Goal: Answer question/provide support

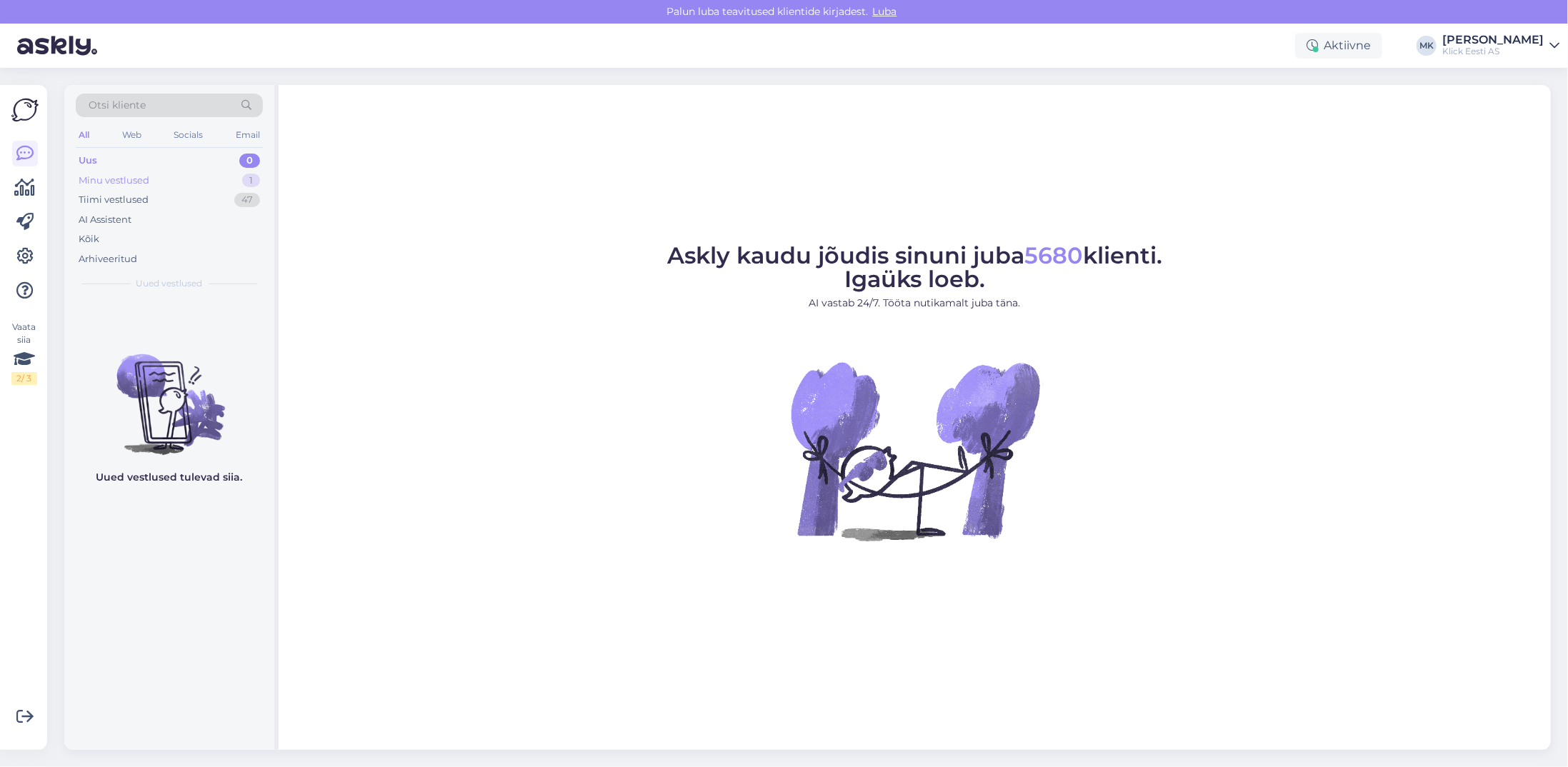
click at [163, 178] on div "Minu vestlused 1" at bounding box center [169, 180] width 187 height 20
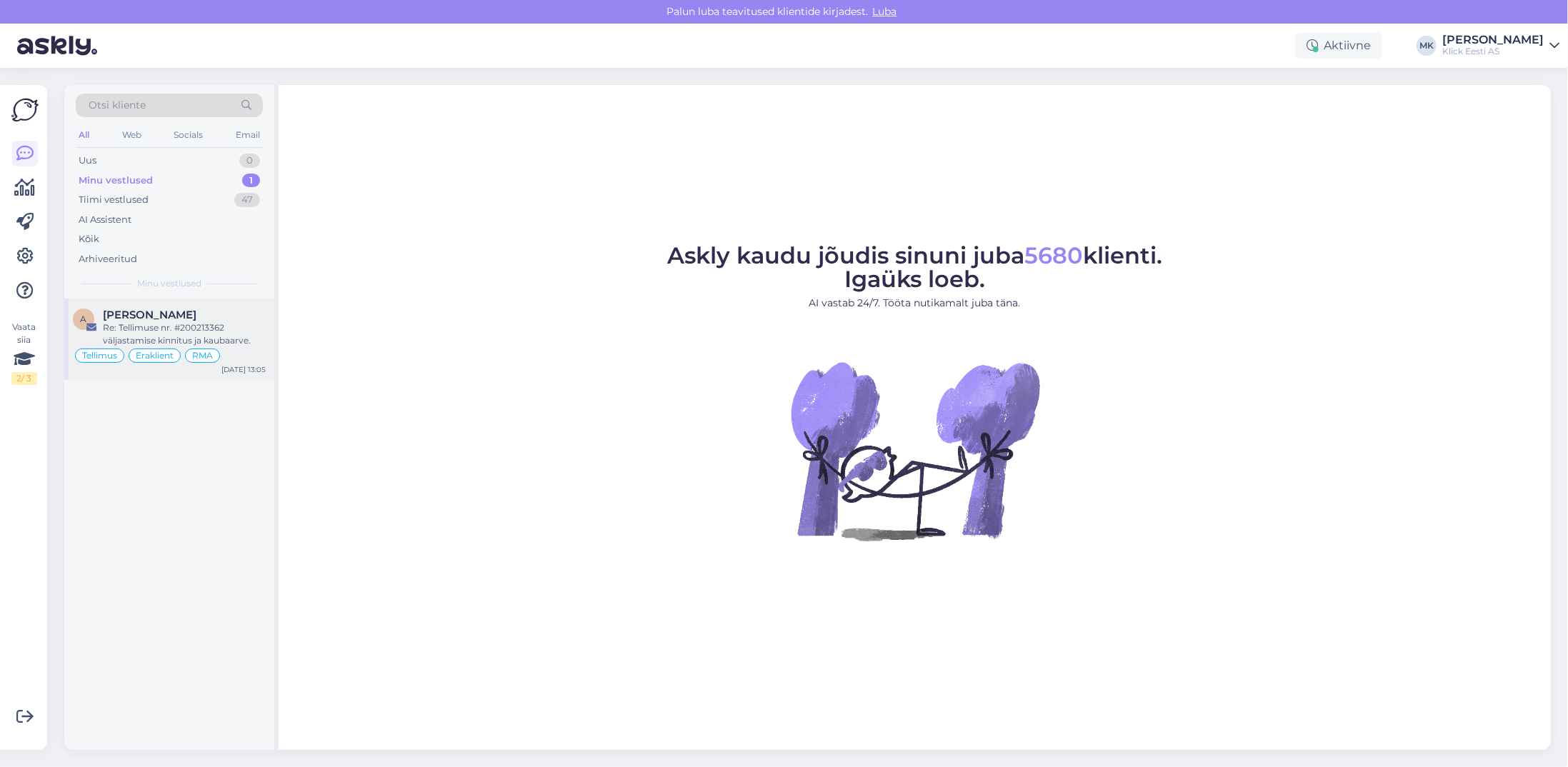
click at [135, 317] on span "[PERSON_NAME]" at bounding box center [150, 315] width 94 height 13
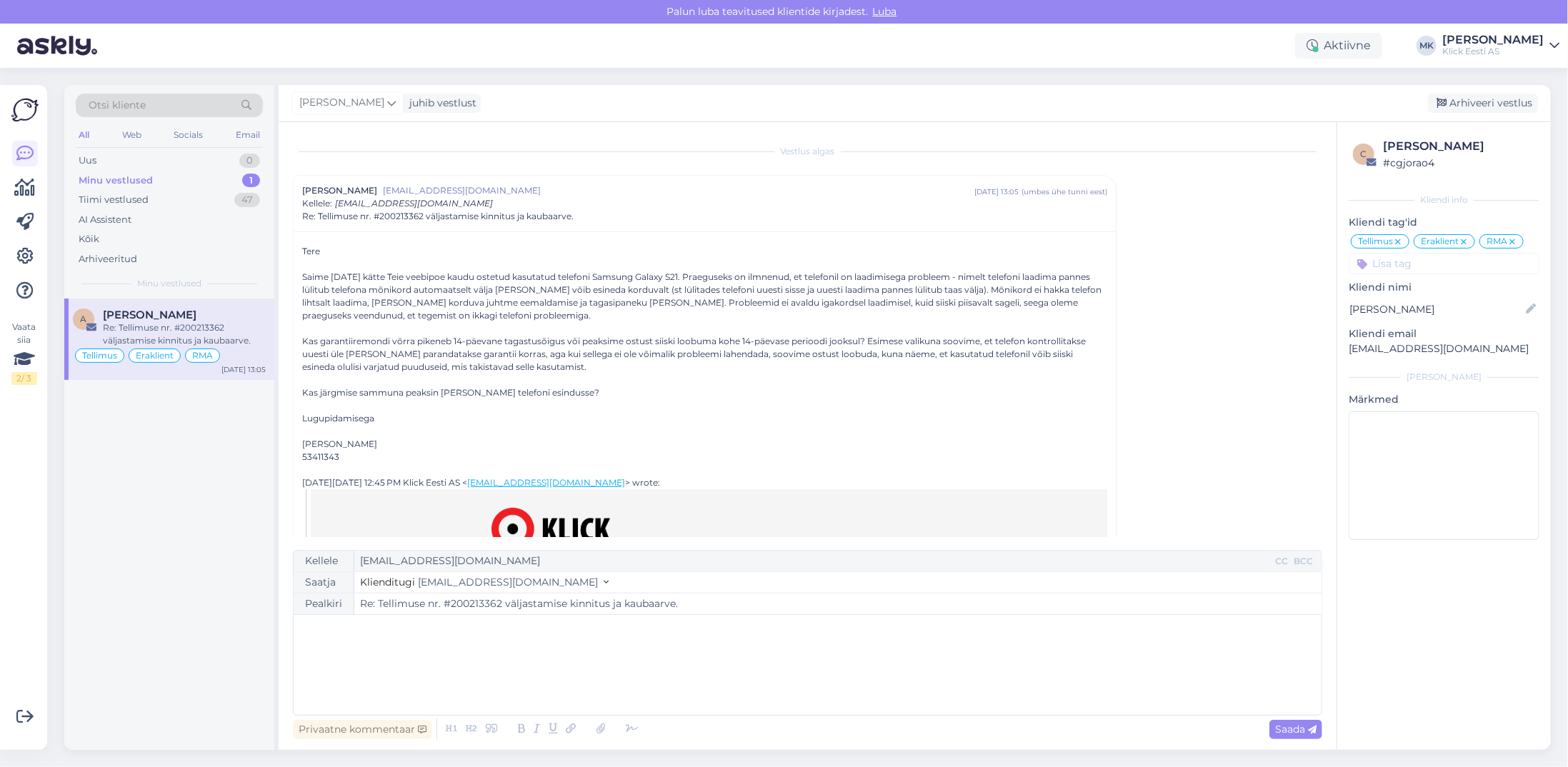
click at [382, 651] on div "﻿" at bounding box center [807, 665] width 1013 height 86
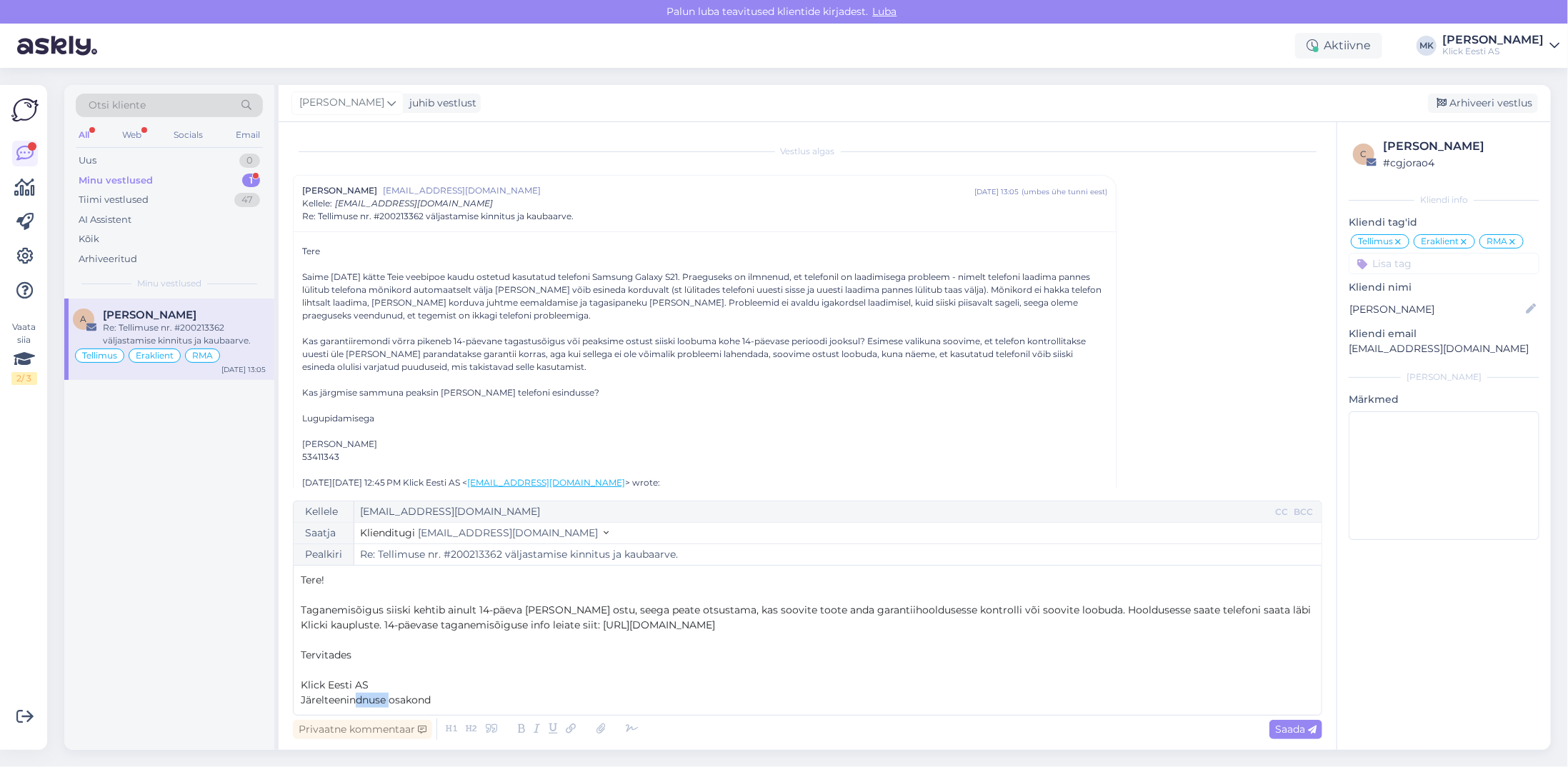
drag, startPoint x: 388, startPoint y: 702, endPoint x: 357, endPoint y: 704, distance: 31.1
click at [357, 704] on span "Järelteenindnuse osakond" at bounding box center [365, 699] width 130 height 13
click at [479, 699] on p "Järelteeninduse osakond" at bounding box center [807, 700] width 1013 height 15
click at [1059, 606] on span "Taganemisõigus siiski kehtib ainult 14-päeva [PERSON_NAME] ostu, seega peate ot…" at bounding box center [807, 617] width 1013 height 28
click at [812, 623] on span "Taganemisõigus siiski kehtib ainult 14-päeva [PERSON_NAME] ostu, seega peate ot…" at bounding box center [805, 617] width 1010 height 28
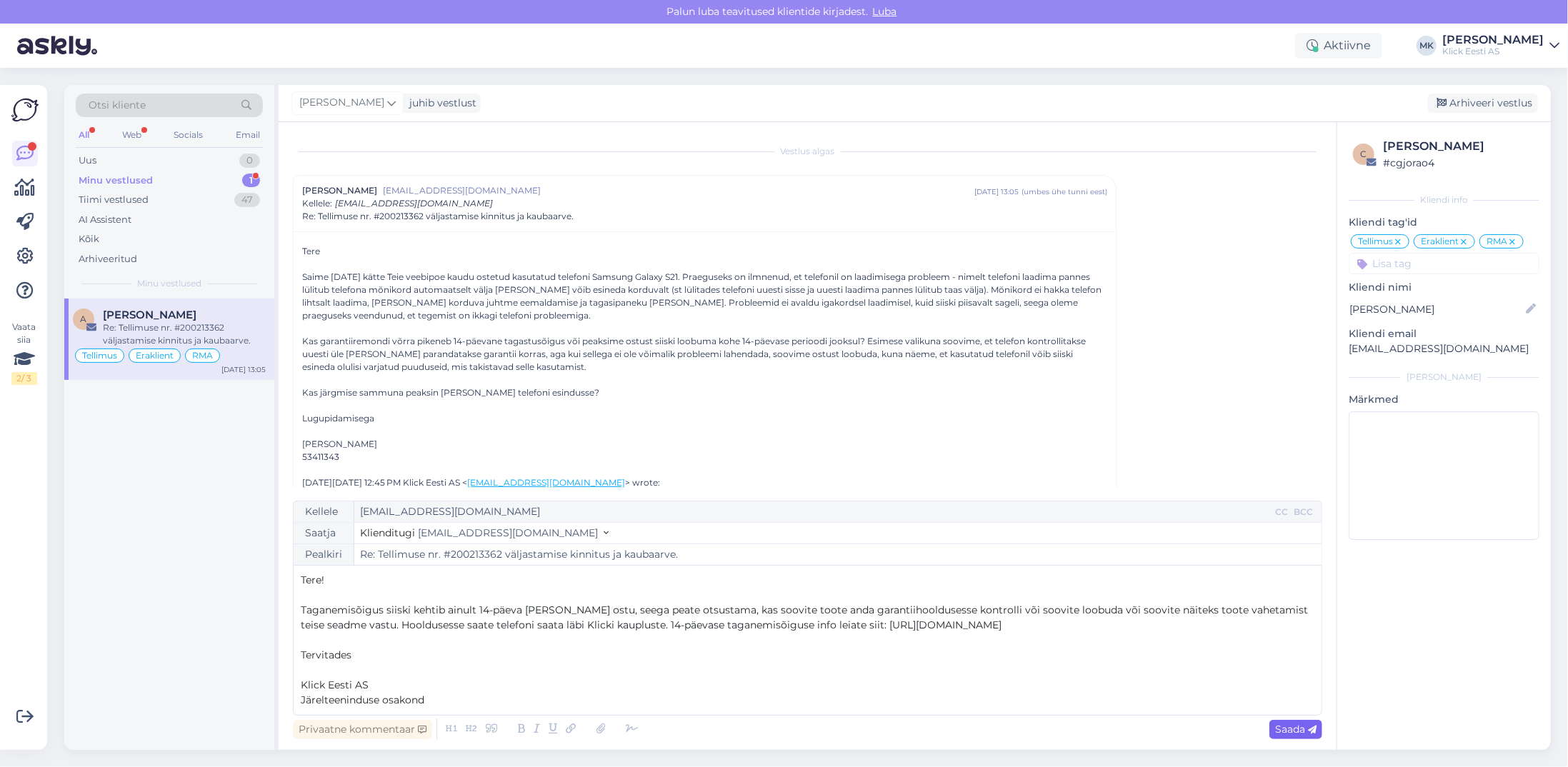
click at [1281, 730] on span "Saada" at bounding box center [1296, 729] width 41 height 13
type input "Re: Tellimuse nr. #200213362 väljastamise kinnitus ja kaubaarve."
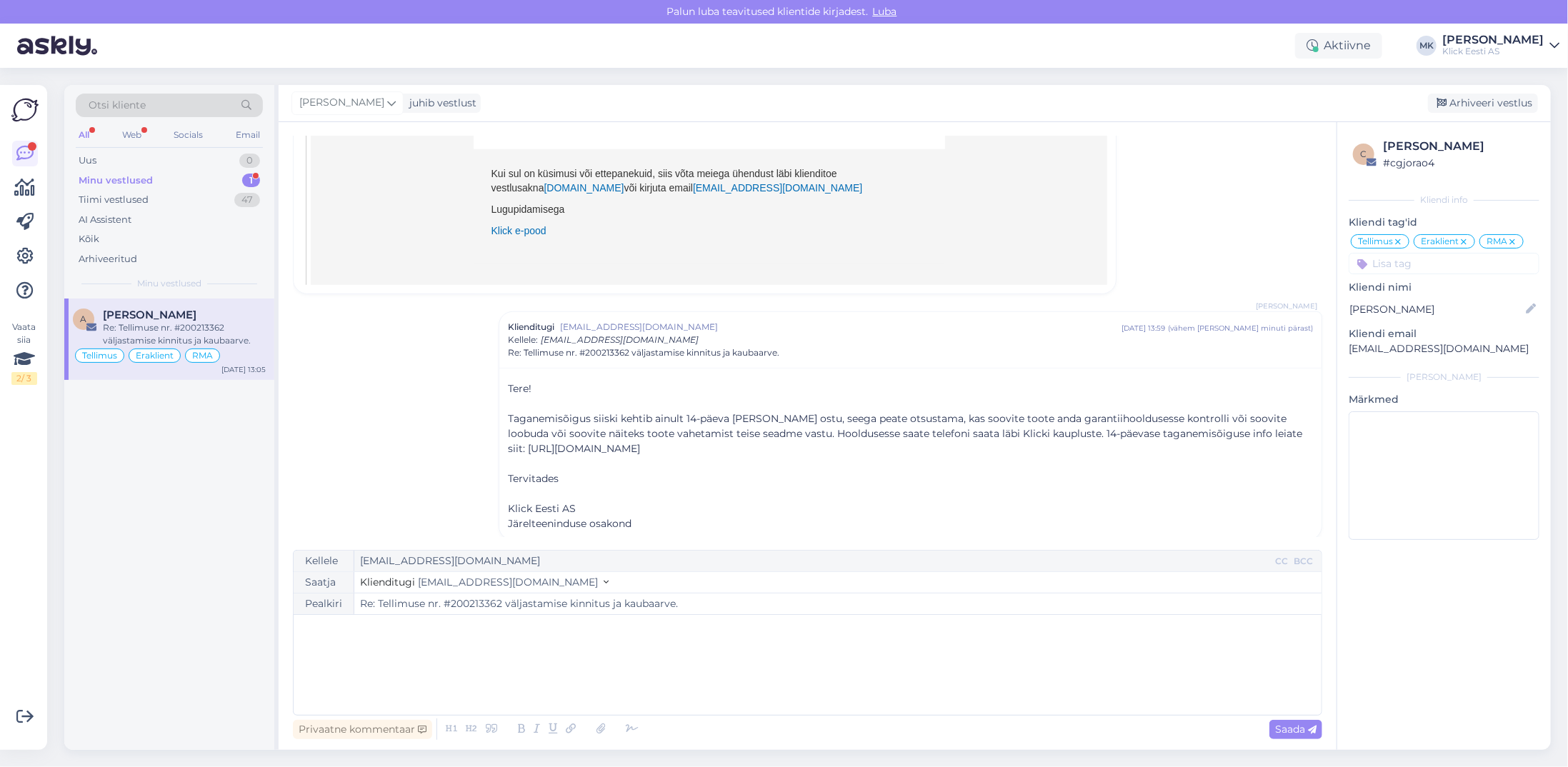
scroll to position [766, 0]
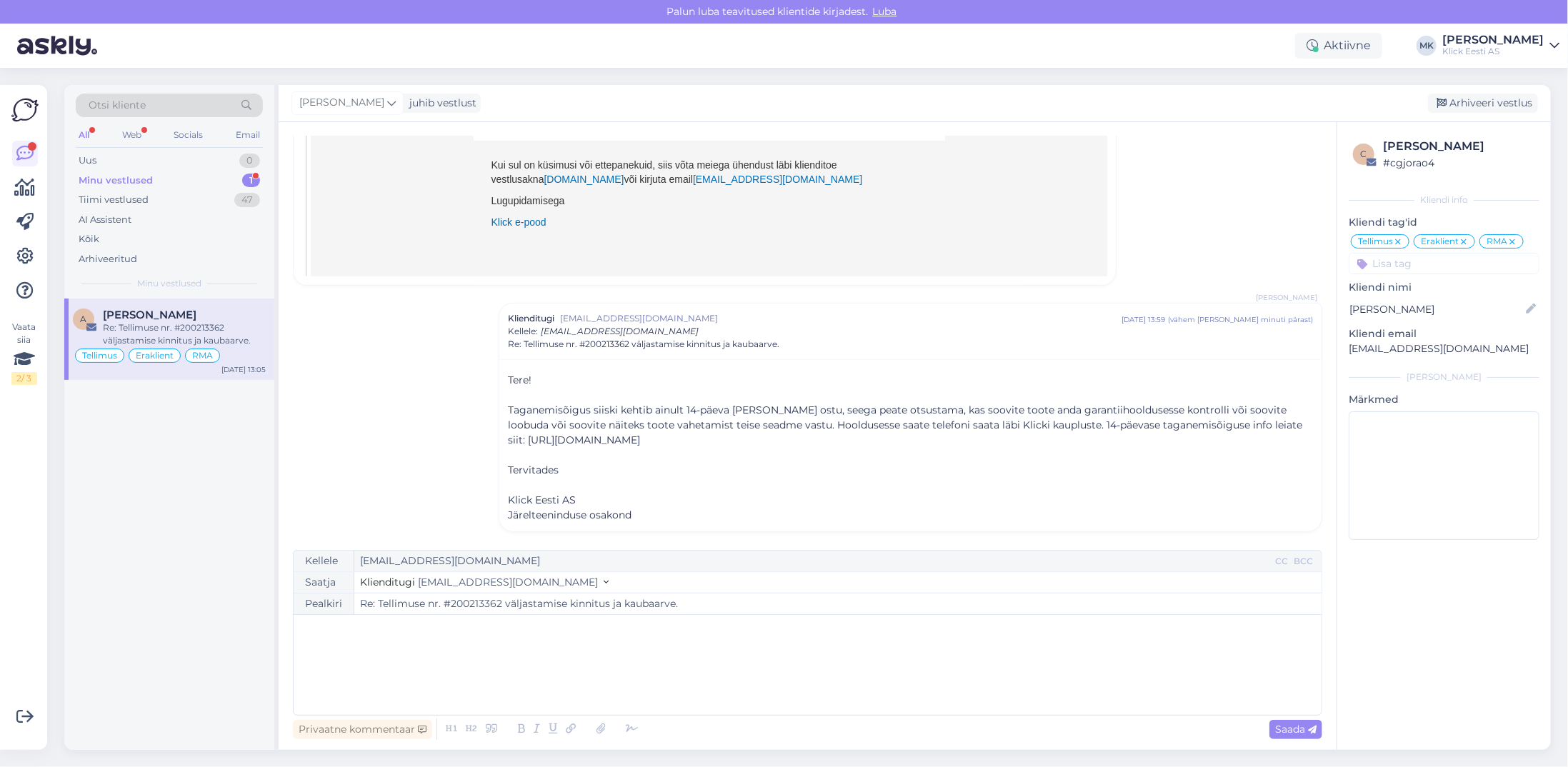
click at [191, 184] on div "Minu vestlused 1" at bounding box center [169, 180] width 187 height 20
click at [201, 325] on div "Re: Tellimuse nr. #200213362 väljastamise kinnitus ja kaubaarve." at bounding box center [184, 334] width 163 height 25
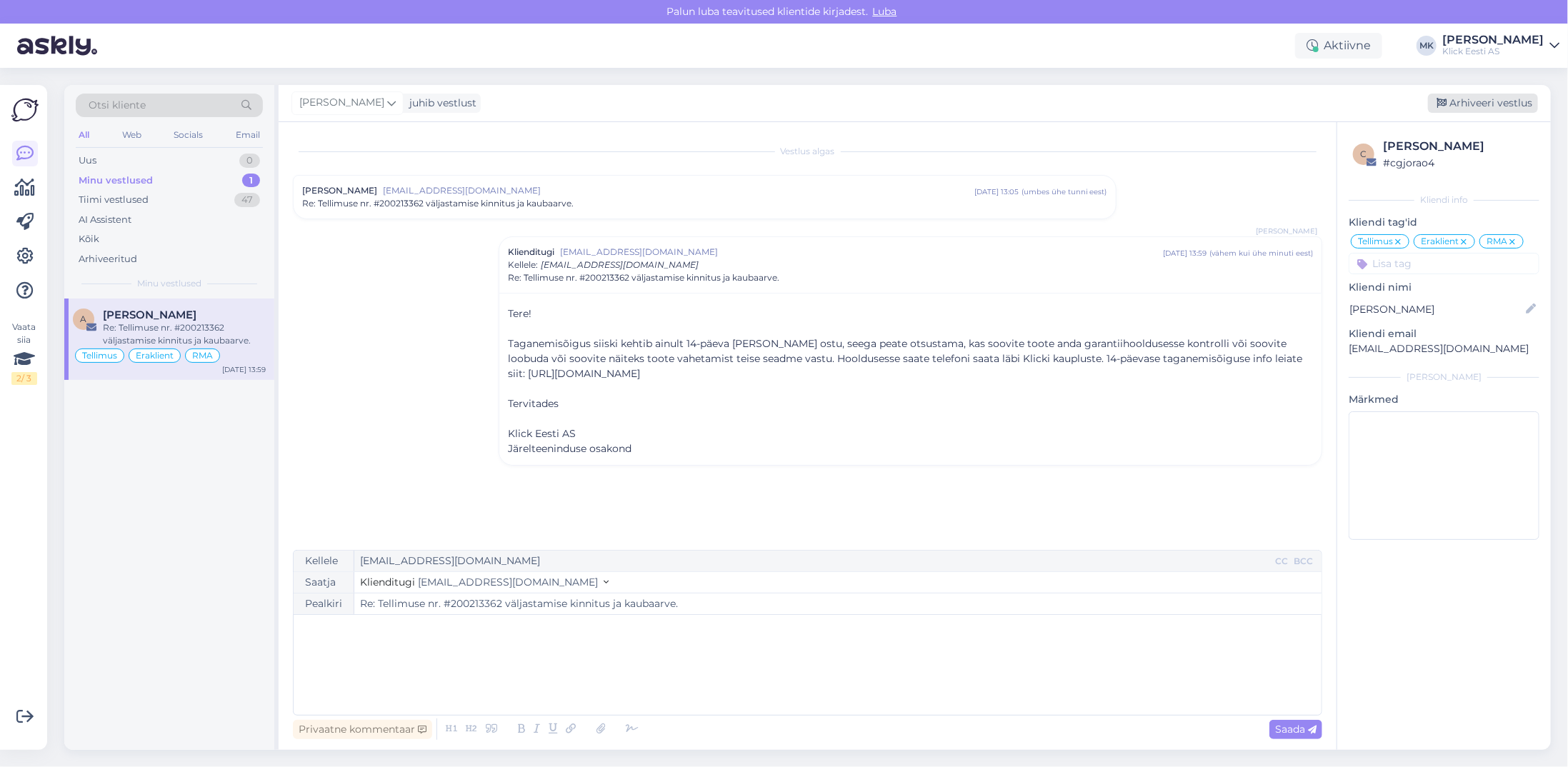
click at [1480, 97] on div "Arhiveeri vestlus" at bounding box center [1483, 103] width 110 height 19
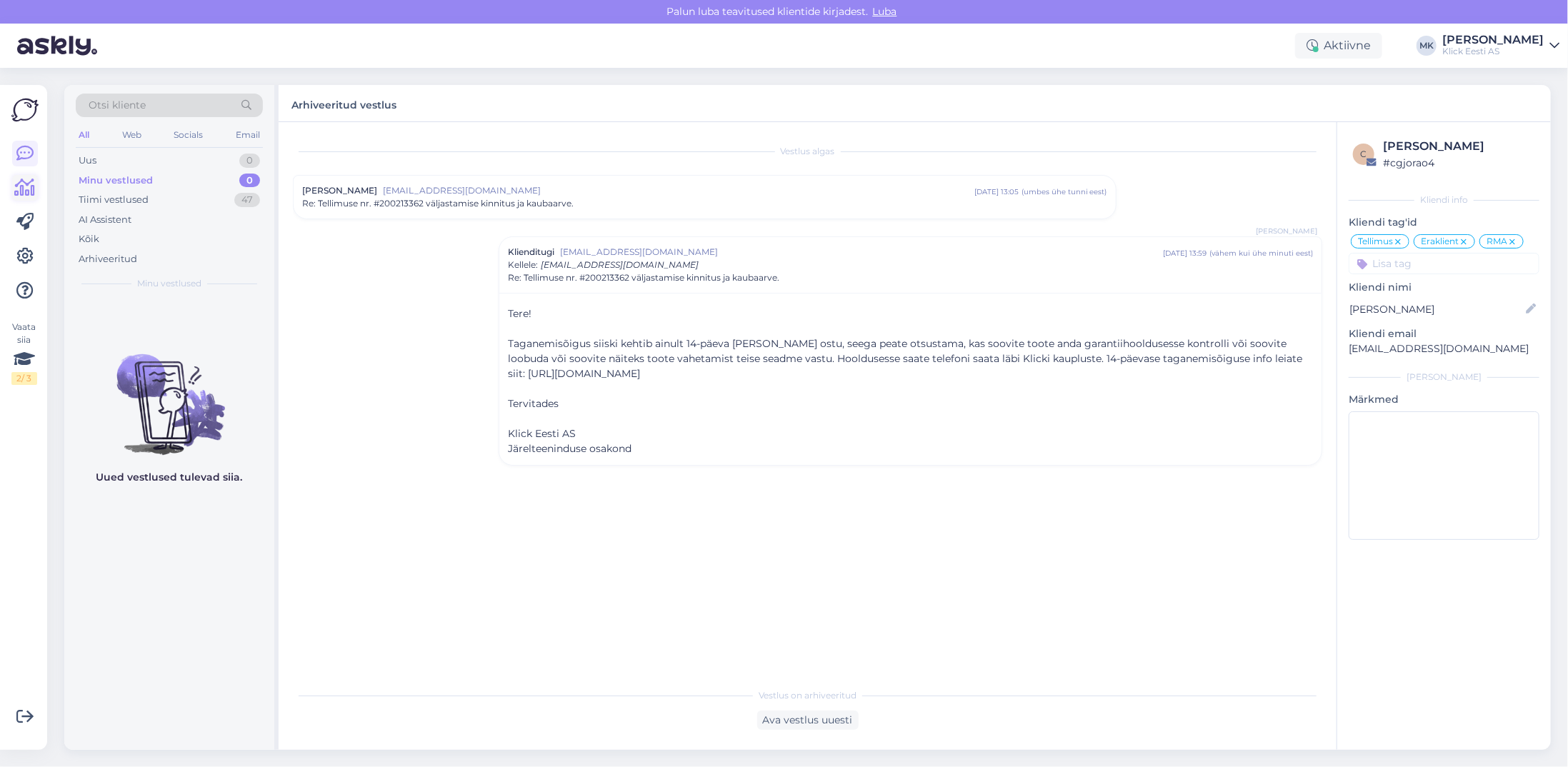
click at [23, 180] on icon at bounding box center [25, 188] width 21 height 18
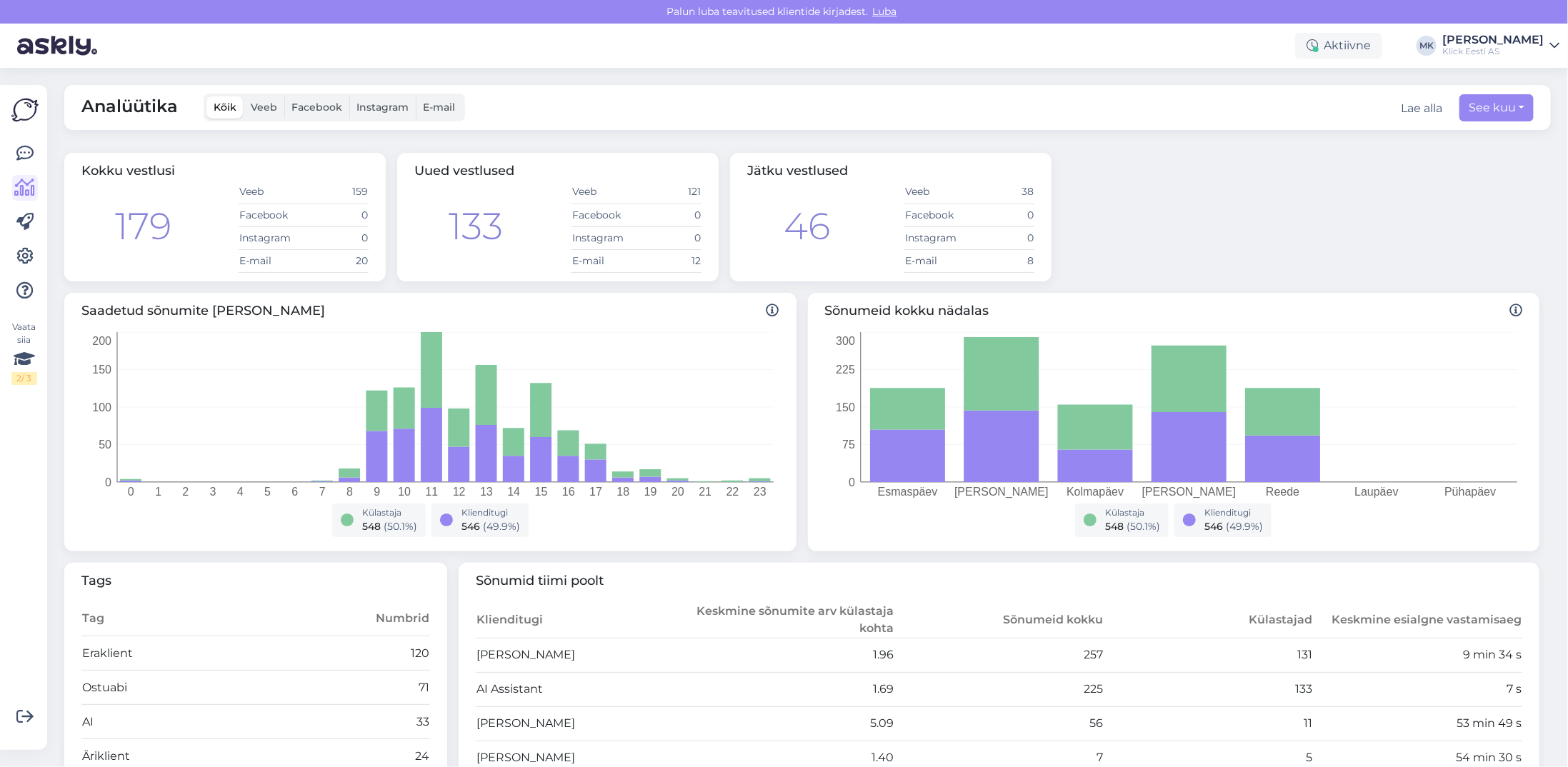
click at [1528, 40] on div "[PERSON_NAME]" at bounding box center [1492, 40] width 101 height 11
drag, startPoint x: 1456, startPoint y: 150, endPoint x: 1030, endPoint y: 19, distance: 445.7
click at [1440, 140] on div "Logi välja" at bounding box center [1432, 146] width 254 height 25
